Goal: Information Seeking & Learning: Learn about a topic

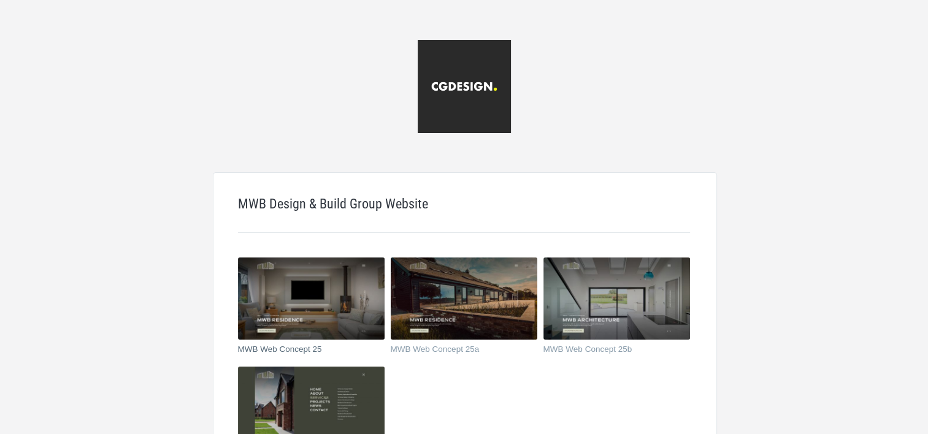
click at [331, 302] on img at bounding box center [311, 299] width 147 height 82
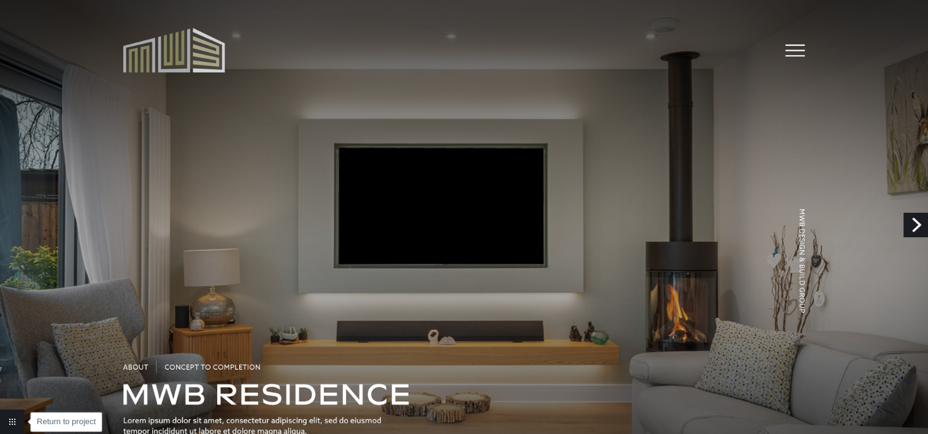
click at [13, 419] on link "Return to project" at bounding box center [12, 422] width 25 height 25
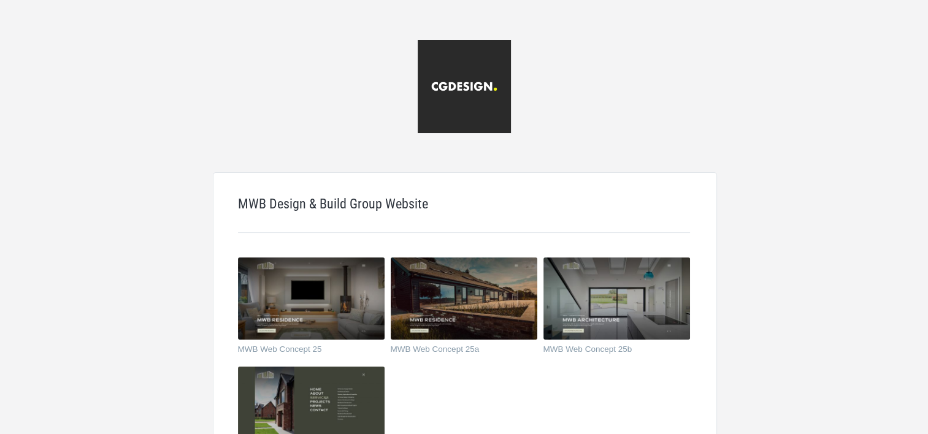
click at [336, 411] on img at bounding box center [311, 408] width 147 height 82
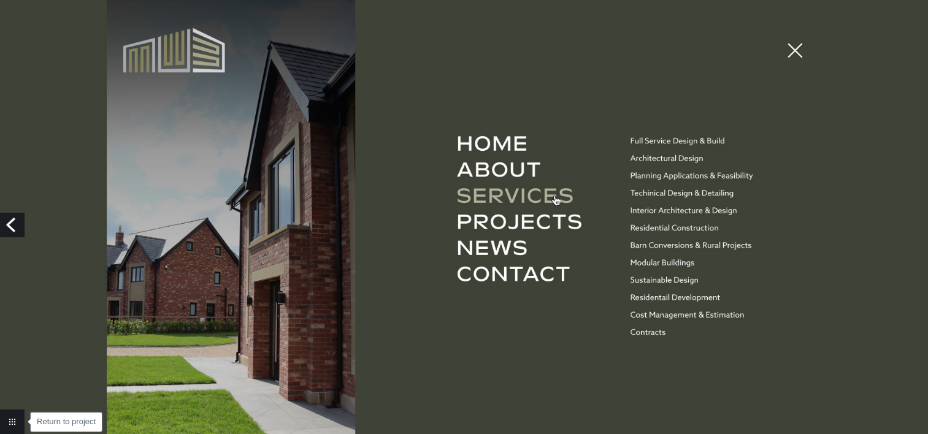
click at [12, 424] on link "Return to project" at bounding box center [12, 422] width 25 height 25
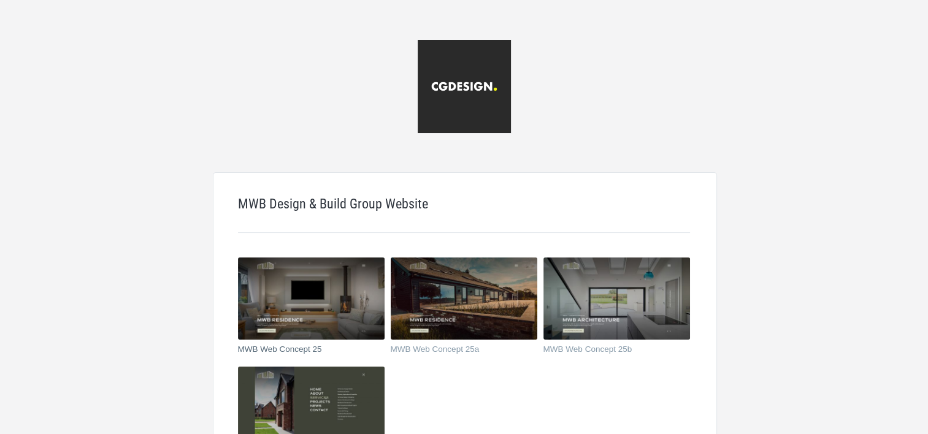
click at [332, 318] on img at bounding box center [311, 299] width 147 height 82
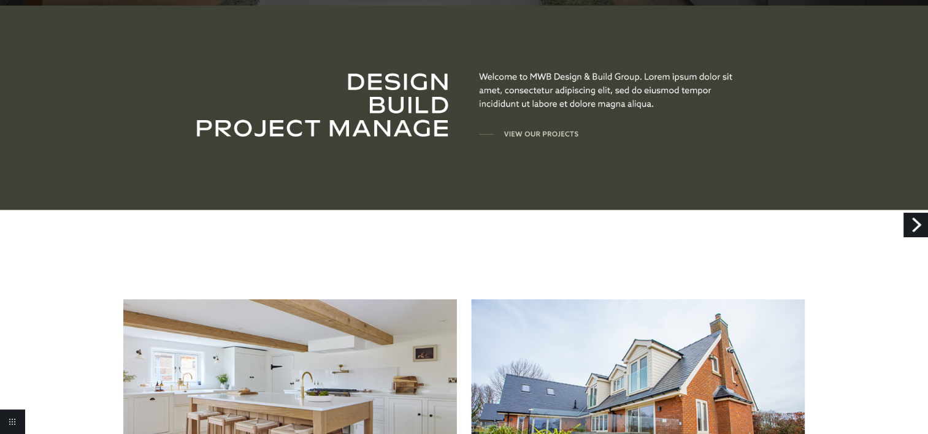
scroll to position [491, 0]
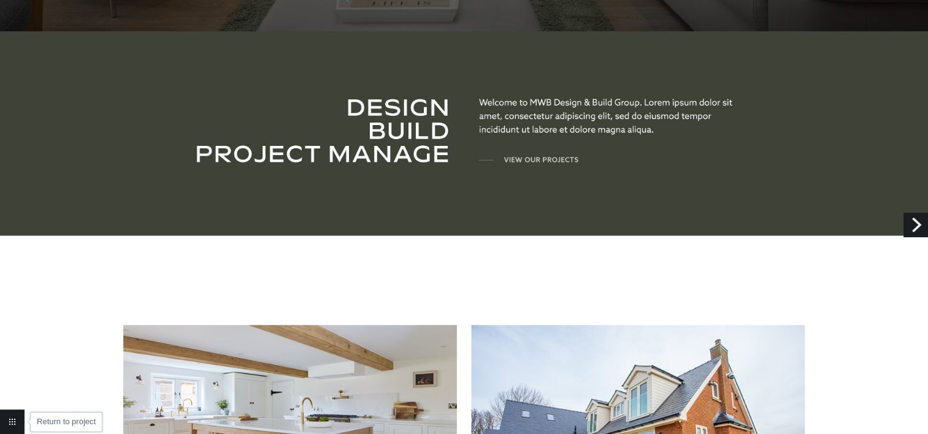
click at [8, 422] on link "Return to project" at bounding box center [12, 422] width 25 height 25
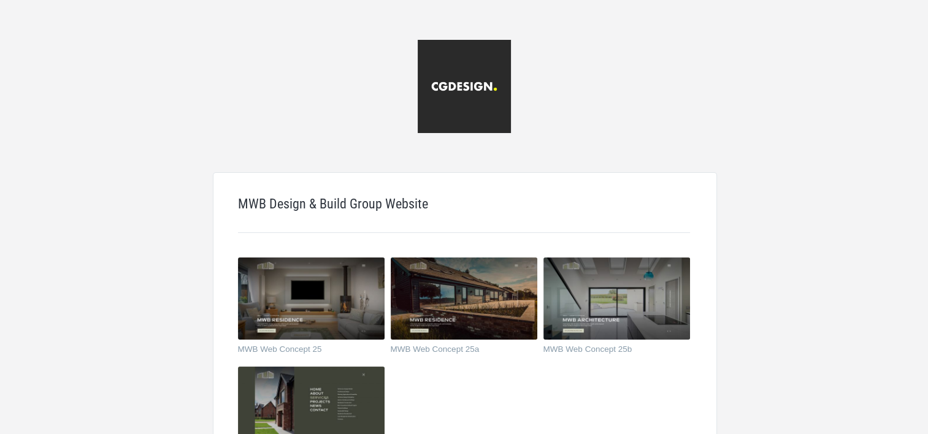
click at [338, 395] on img at bounding box center [311, 408] width 147 height 82
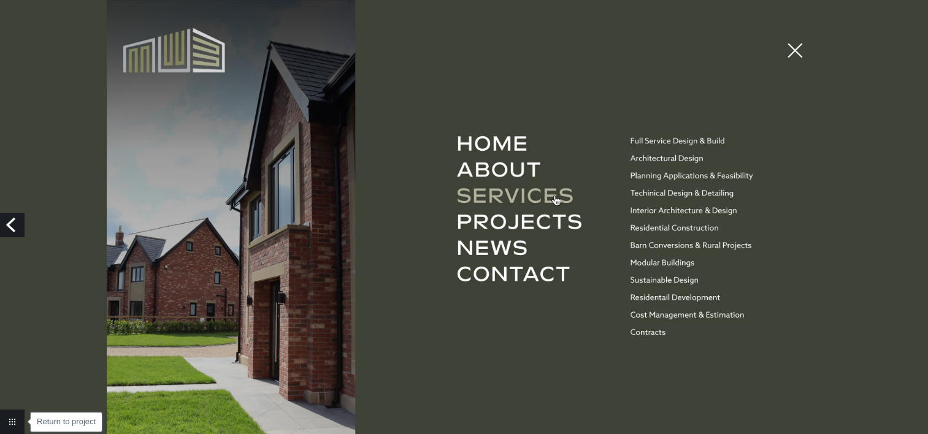
click at [12, 426] on link "Return to project" at bounding box center [12, 422] width 25 height 25
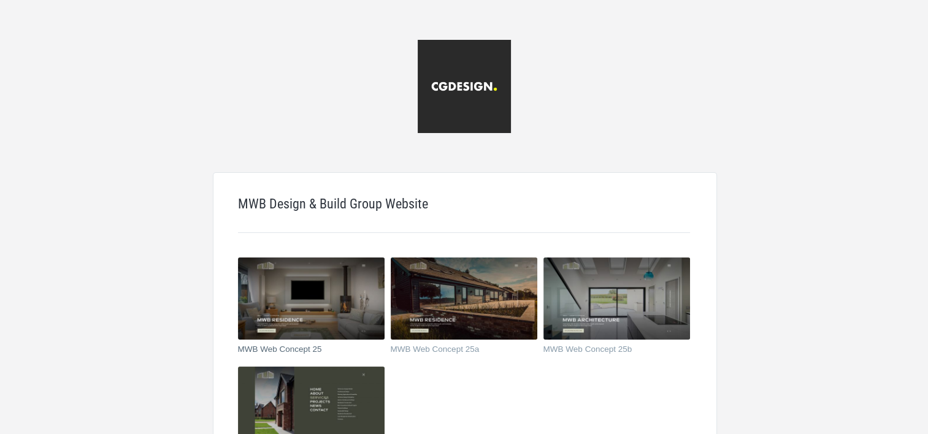
click at [273, 294] on img at bounding box center [311, 299] width 147 height 82
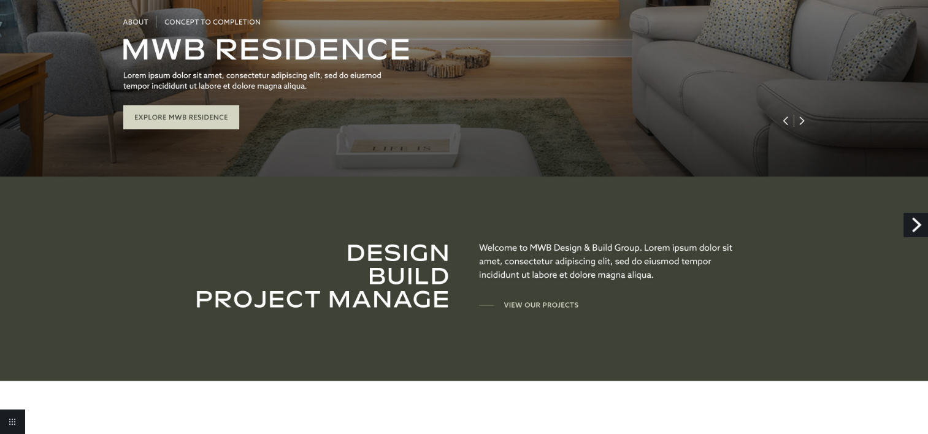
scroll to position [284, 0]
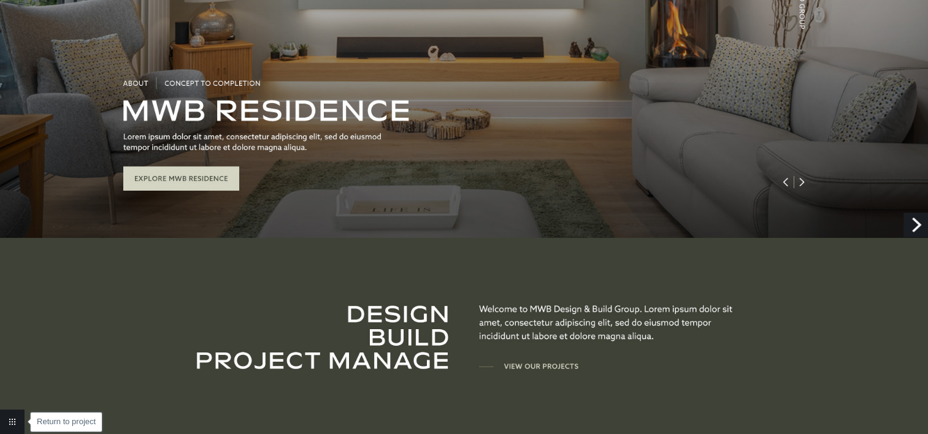
click at [17, 422] on link "Return to project" at bounding box center [12, 422] width 25 height 25
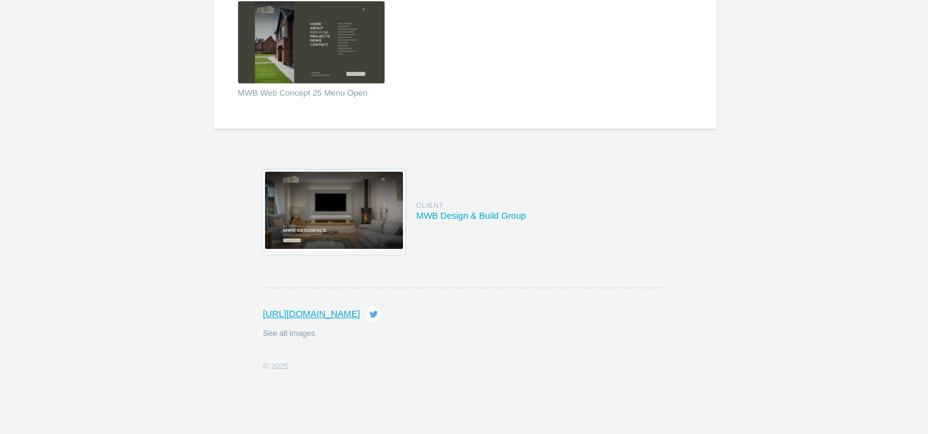
scroll to position [370, 0]
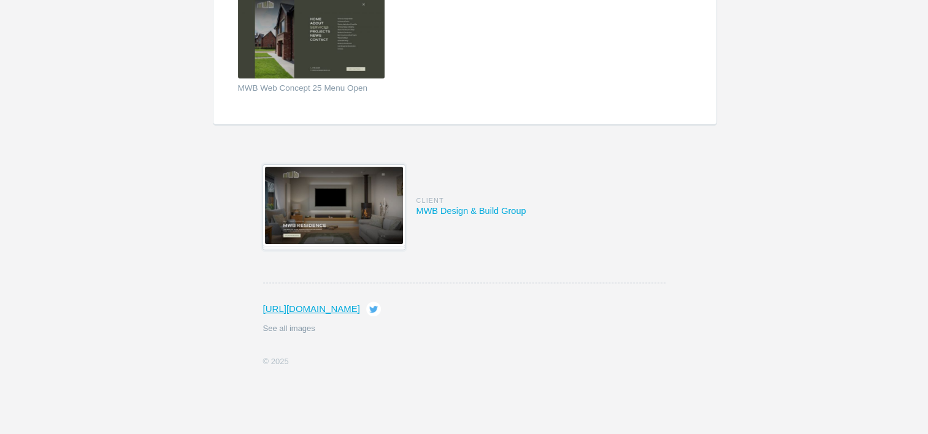
click at [353, 210] on img at bounding box center [334, 205] width 138 height 77
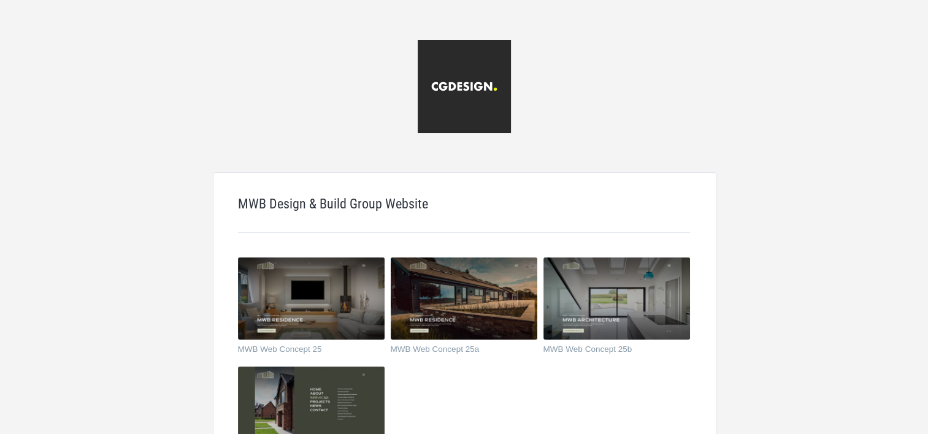
click at [678, 156] on html "MWB Design & Build Group Website MWB Web Concept 25 MWB Web Concept 25a MWB Web…" at bounding box center [464, 403] width 928 height 806
click at [292, 317] on img at bounding box center [311, 299] width 147 height 82
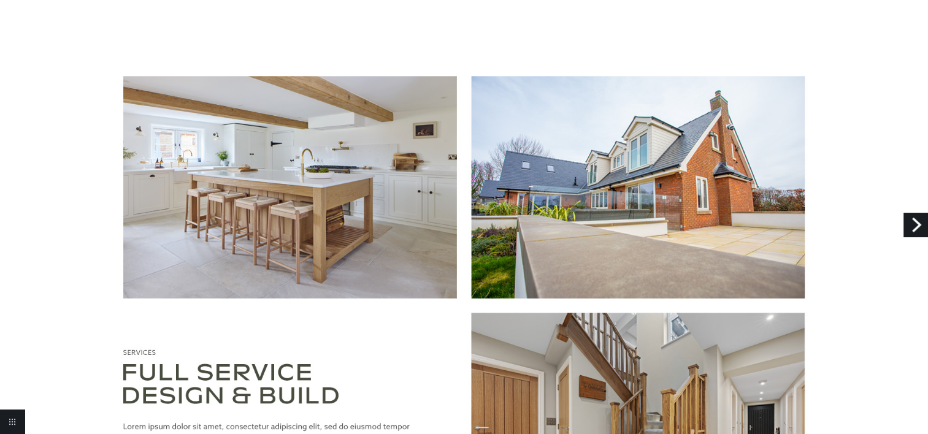
scroll to position [797, 0]
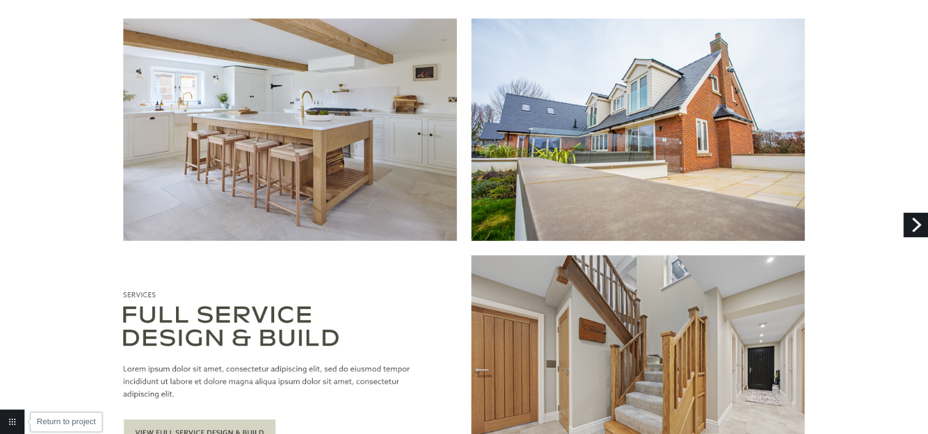
click at [1, 422] on link "Return to project" at bounding box center [12, 422] width 25 height 25
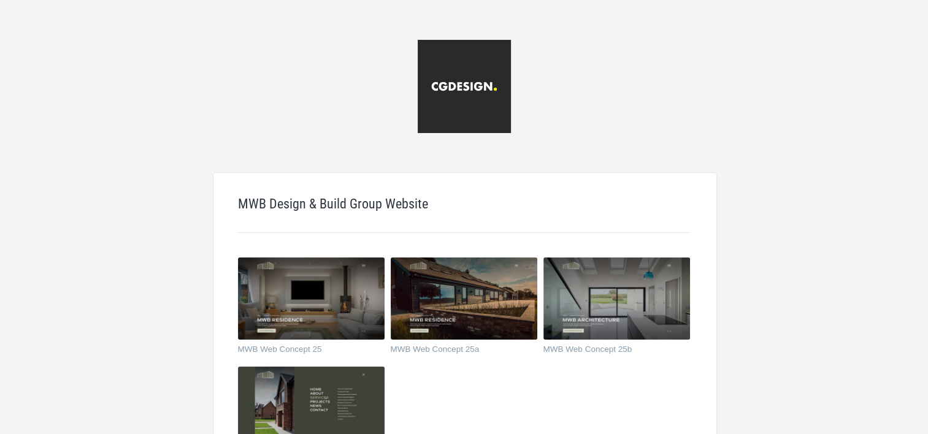
click at [326, 389] on img at bounding box center [311, 408] width 147 height 82
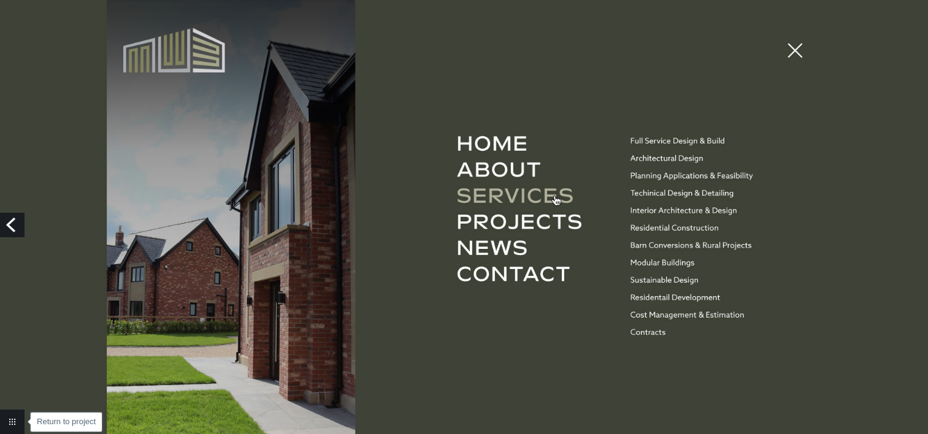
click at [11, 421] on link "Return to project" at bounding box center [12, 422] width 25 height 25
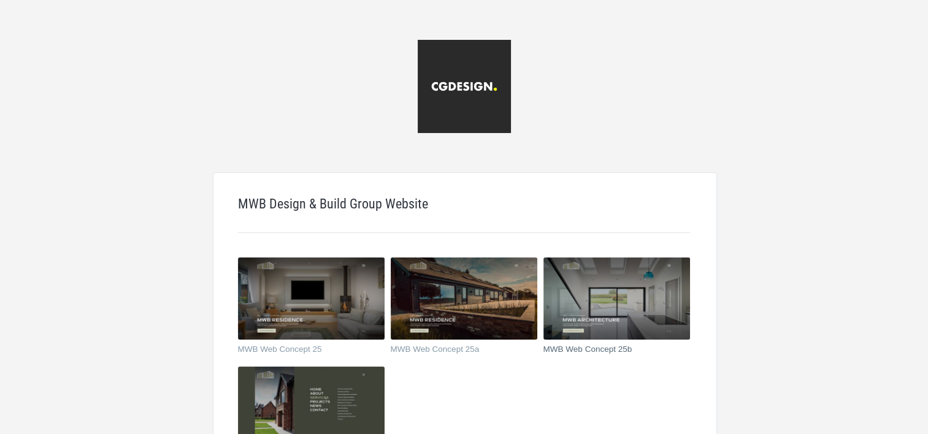
click at [622, 302] on img at bounding box center [616, 299] width 147 height 82
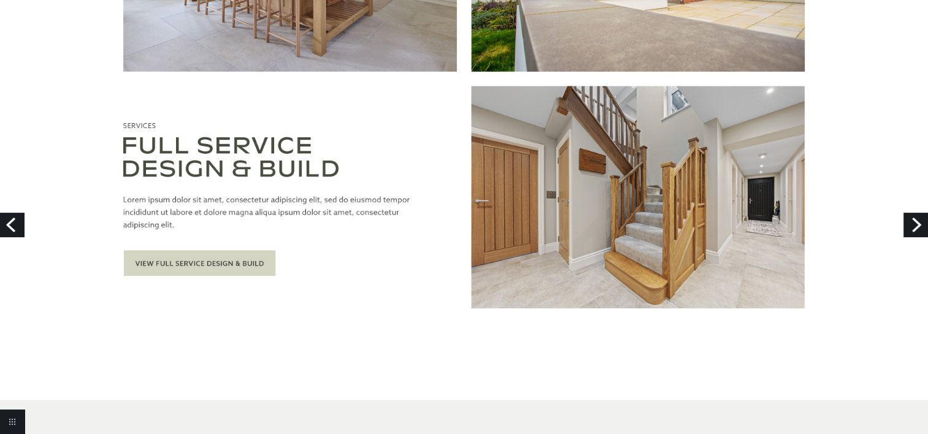
scroll to position [966, 0]
click at [3, 420] on link "Return to project" at bounding box center [12, 422] width 25 height 25
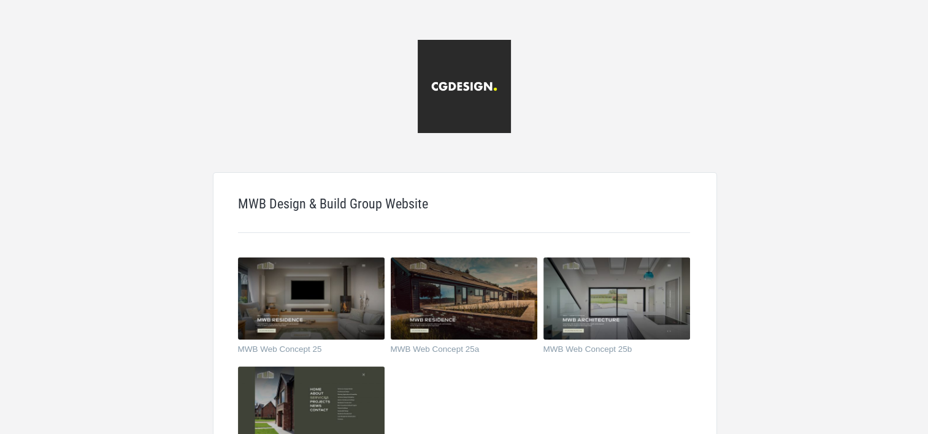
click at [283, 390] on img at bounding box center [311, 408] width 147 height 82
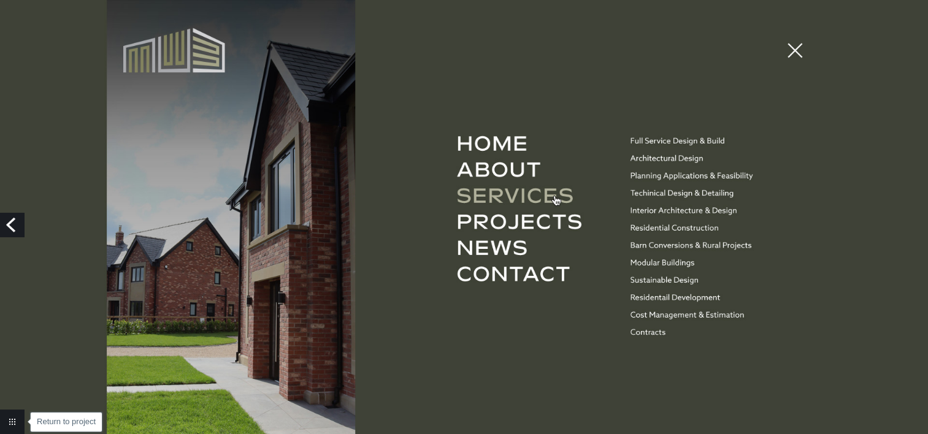
click at [20, 417] on link "Return to project" at bounding box center [12, 422] width 25 height 25
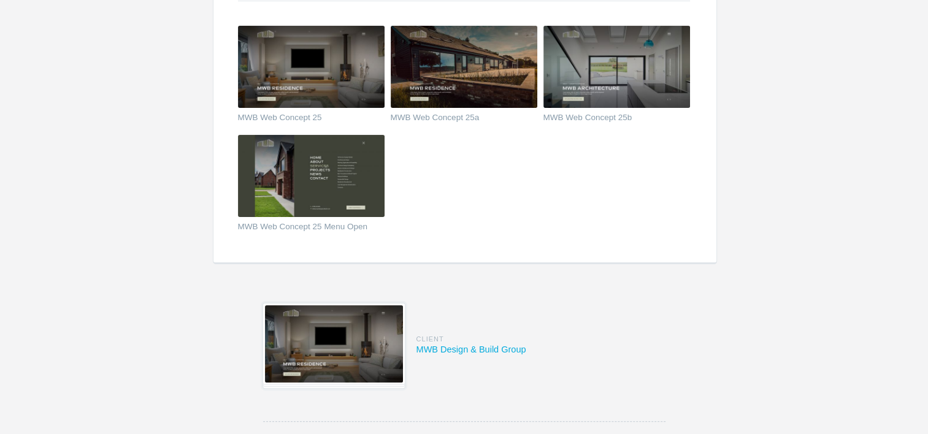
scroll to position [307, 0]
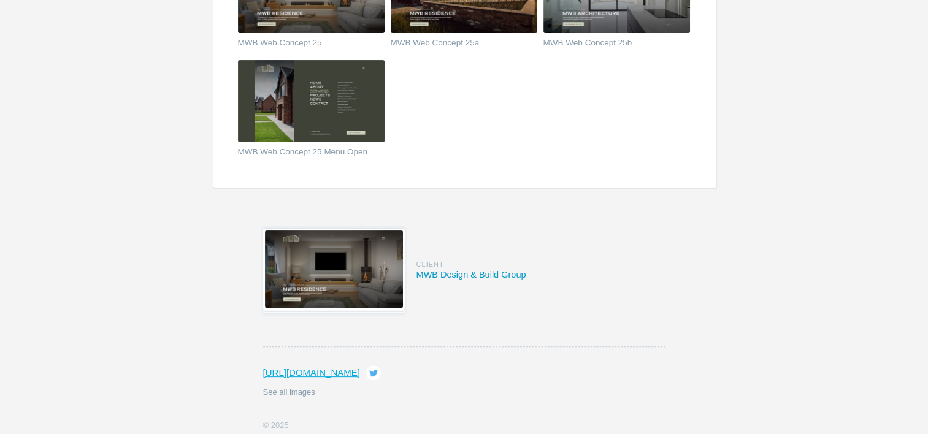
click at [481, 273] on link "Client MWB Design & Build Group" at bounding box center [471, 270] width 110 height 18
